Goal: Navigation & Orientation: Understand site structure

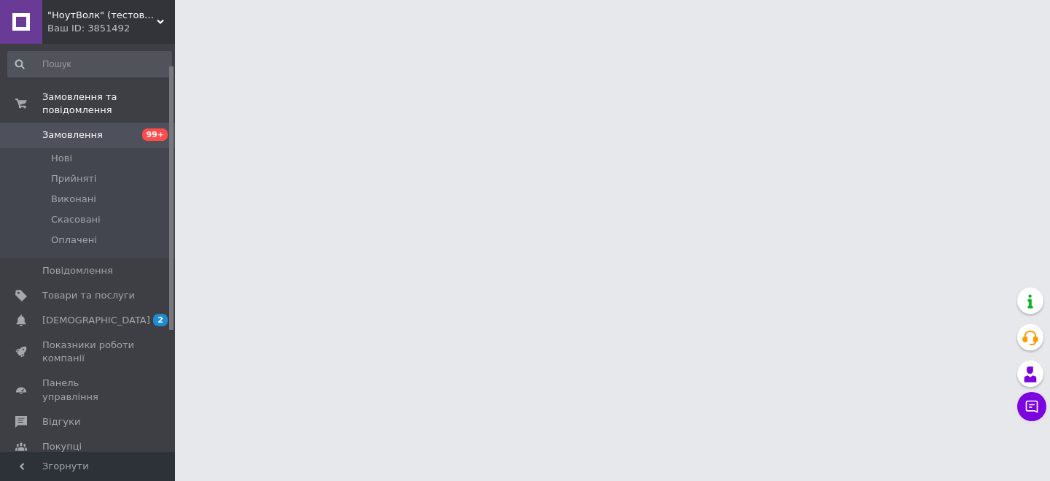
scroll to position [220, 0]
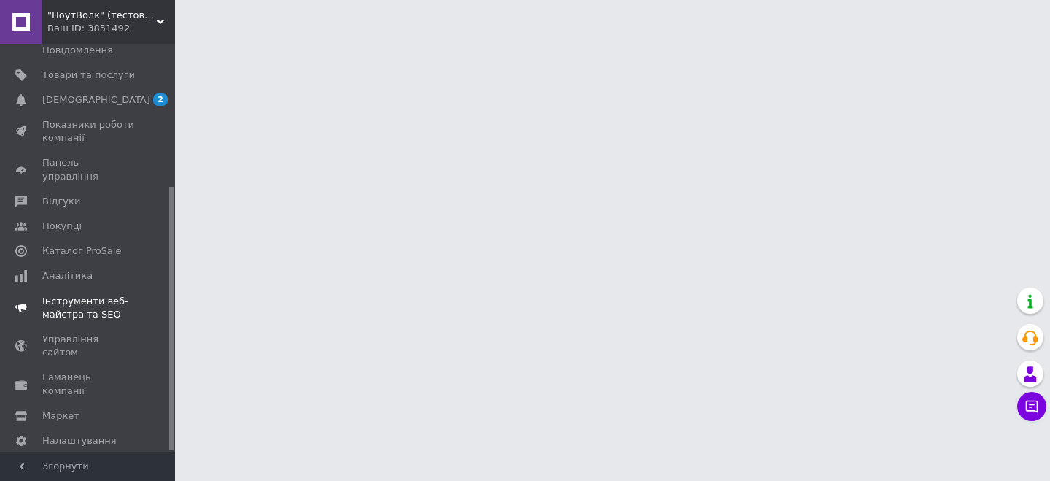
click at [96, 296] on span "Інструменти веб-майстра та SEO" at bounding box center [88, 308] width 93 height 26
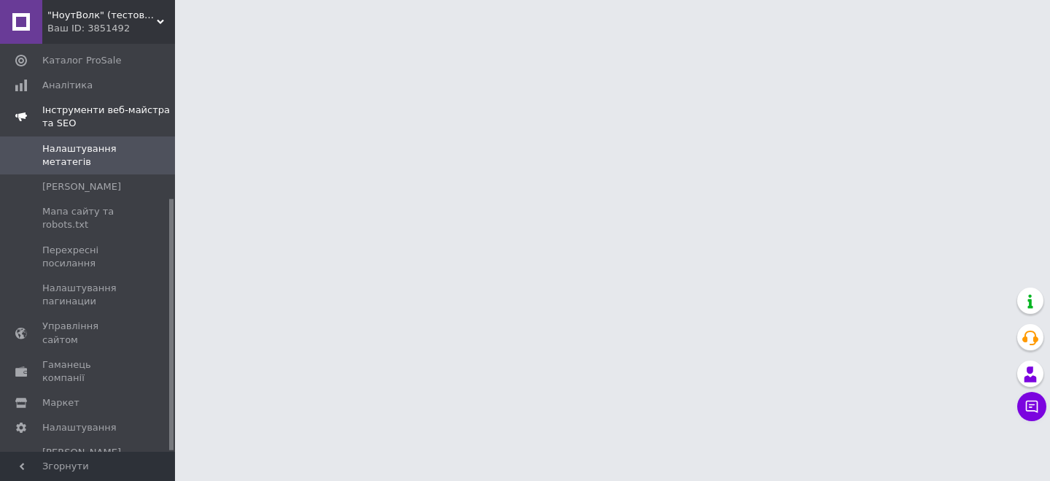
scroll to position [250, 0]
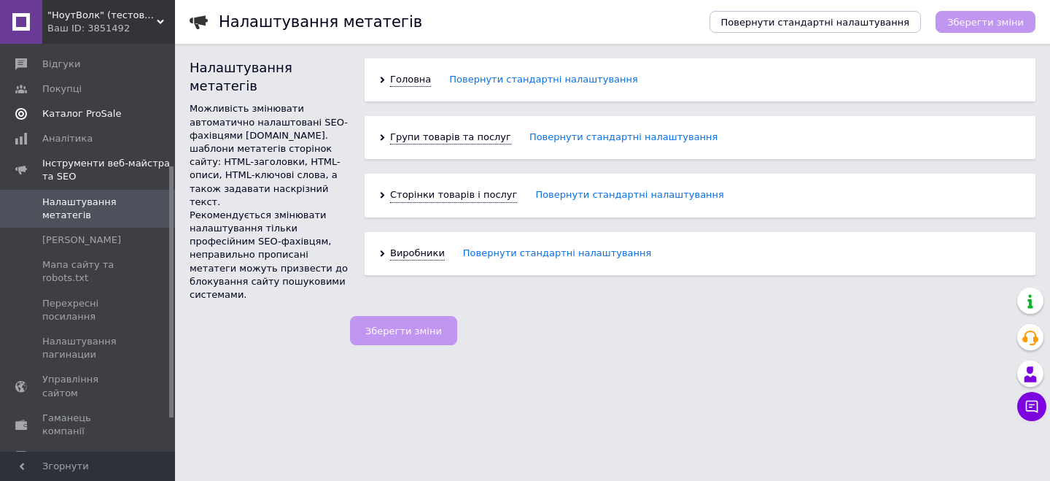
click at [103, 107] on span "Каталог ProSale" at bounding box center [81, 113] width 79 height 13
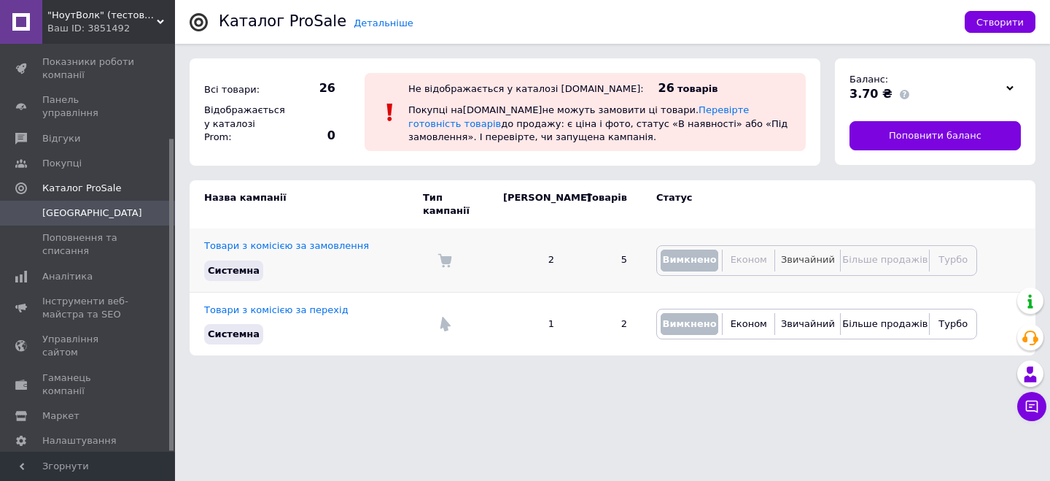
click at [815, 254] on span "Звичайний" at bounding box center [808, 259] width 54 height 11
click at [308, 240] on link "Товари з комісією за замовлення" at bounding box center [286, 245] width 165 height 11
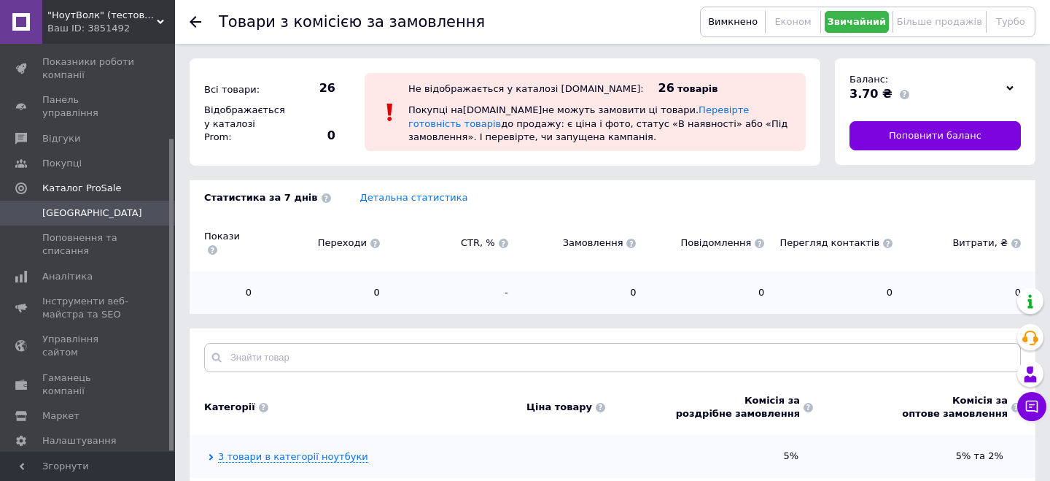
scroll to position [55, 0]
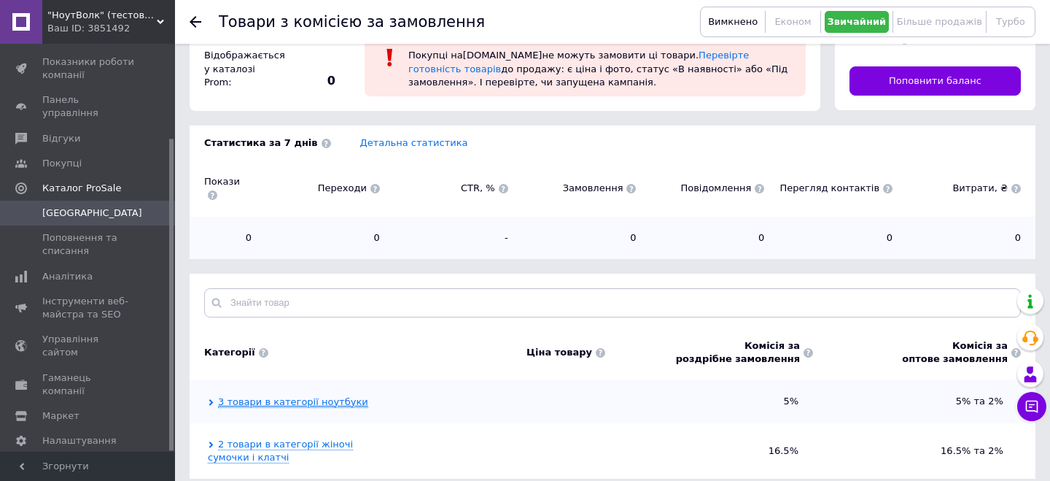
click at [308, 396] on link "3 товари в категорії ноутбуки" at bounding box center [293, 402] width 150 height 12
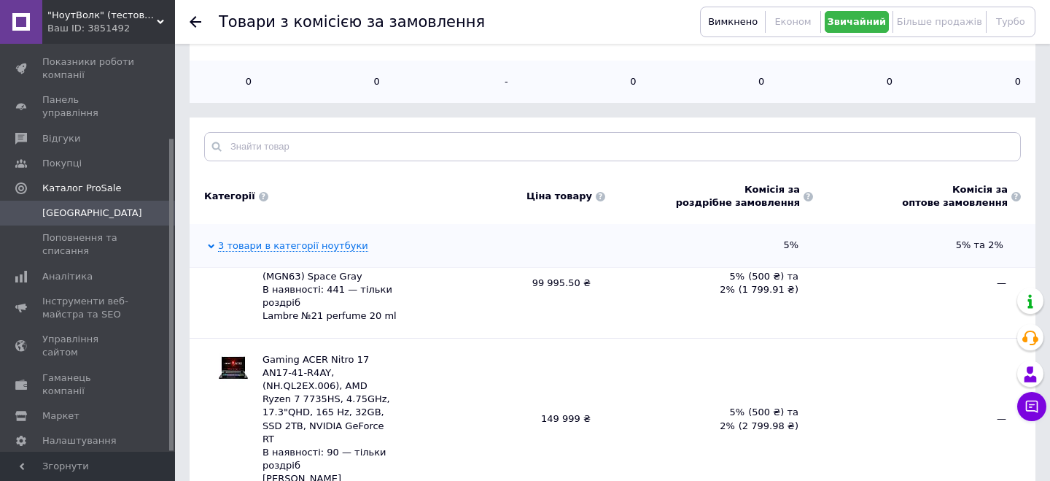
scroll to position [274, 0]
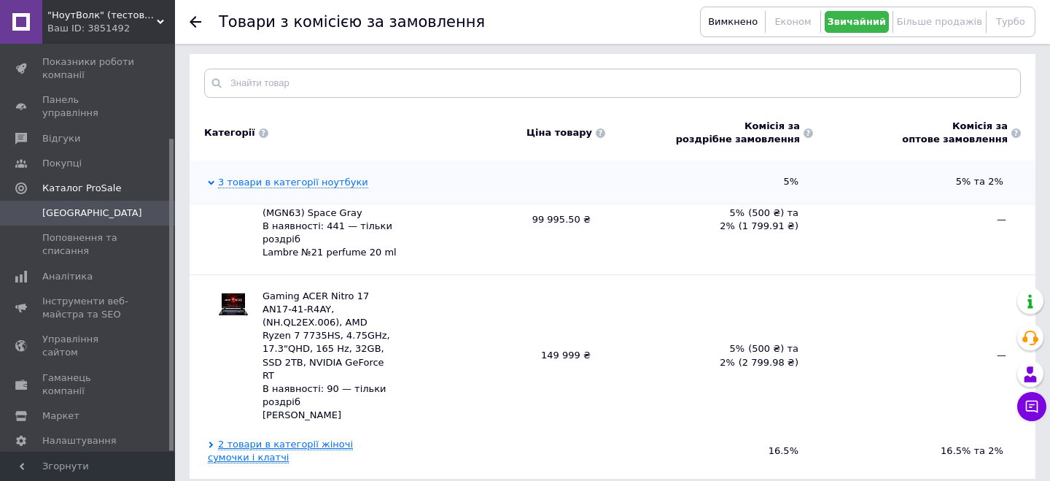
click at [293, 438] on link "2 товари в категорії жіночі сумочки і клатчі" at bounding box center [280, 450] width 145 height 25
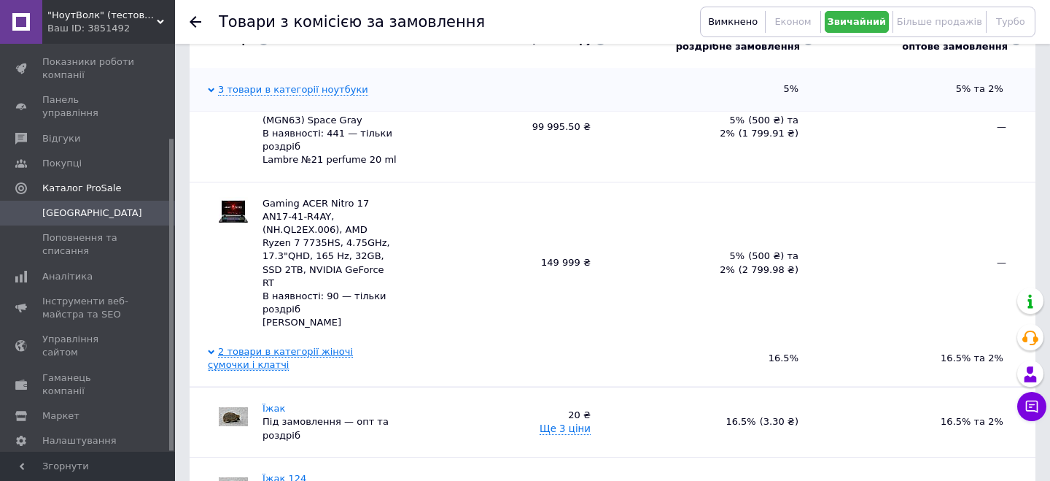
scroll to position [403, 0]
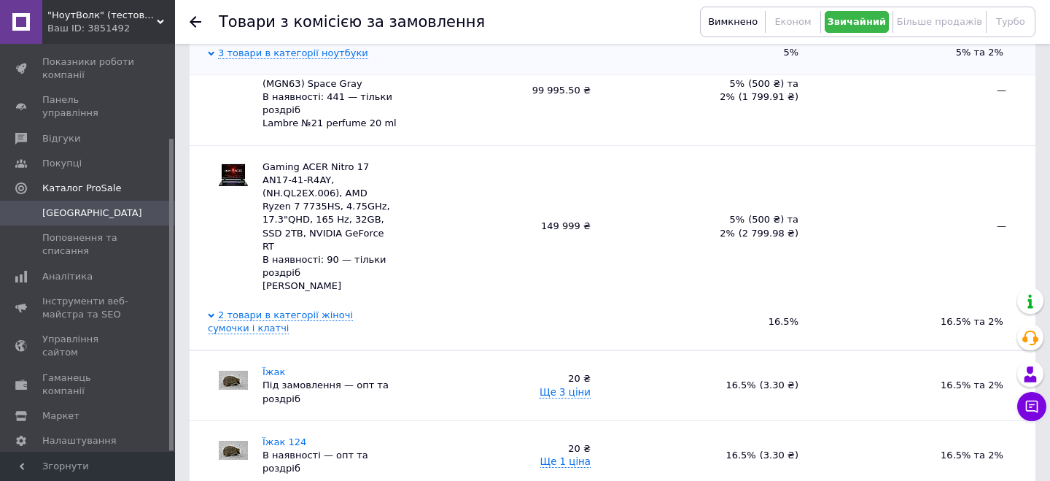
click at [139, 15] on span ""НоутВолк" (тестова компанія, Sites&Chat)" at bounding box center [101, 15] width 109 height 13
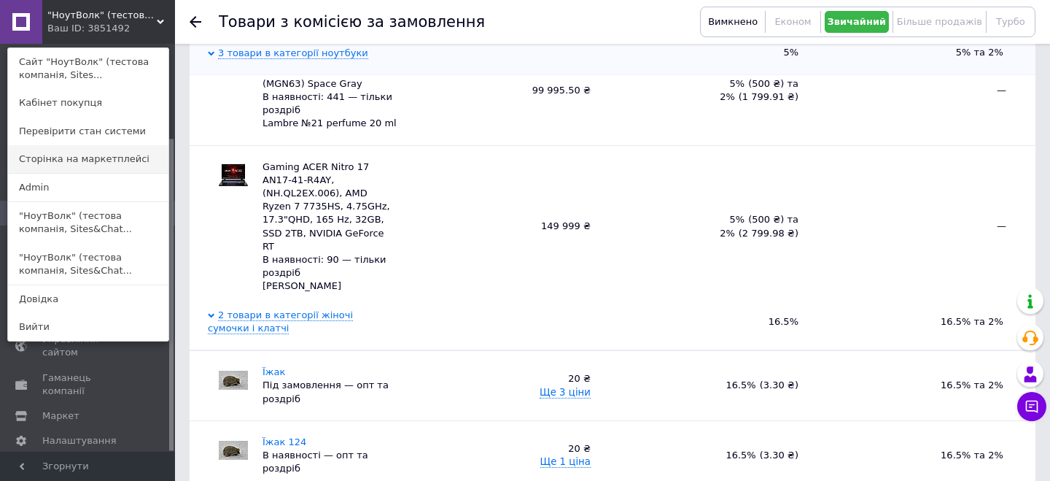
click at [135, 155] on link "Сторінка на маркетплейсі" at bounding box center [88, 159] width 160 height 28
